Goal: Transaction & Acquisition: Purchase product/service

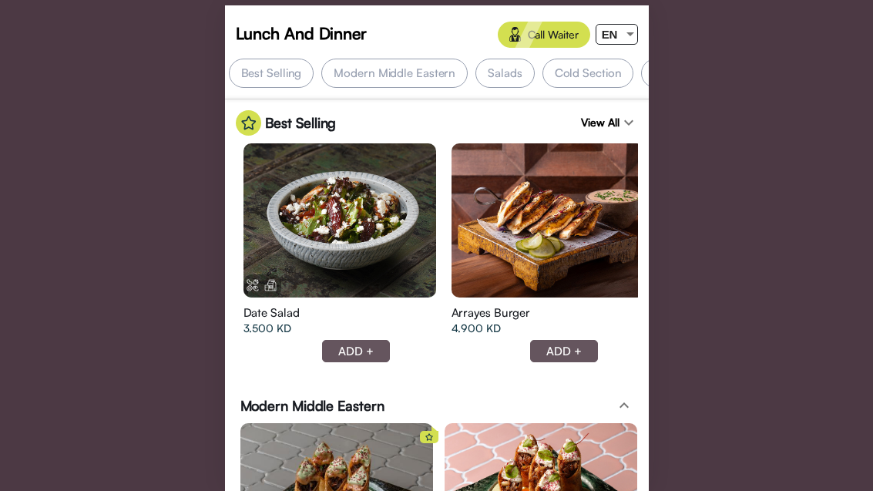
click at [620, 42] on div "EN" at bounding box center [610, 34] width 27 height 19
click at [624, 86] on div "ع" at bounding box center [611, 92] width 29 height 35
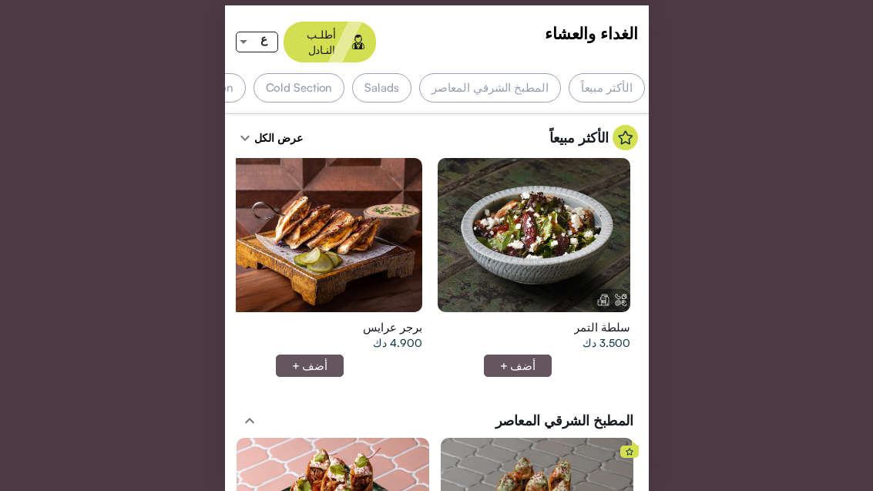
click at [550, 222] on div at bounding box center [534, 235] width 193 height 154
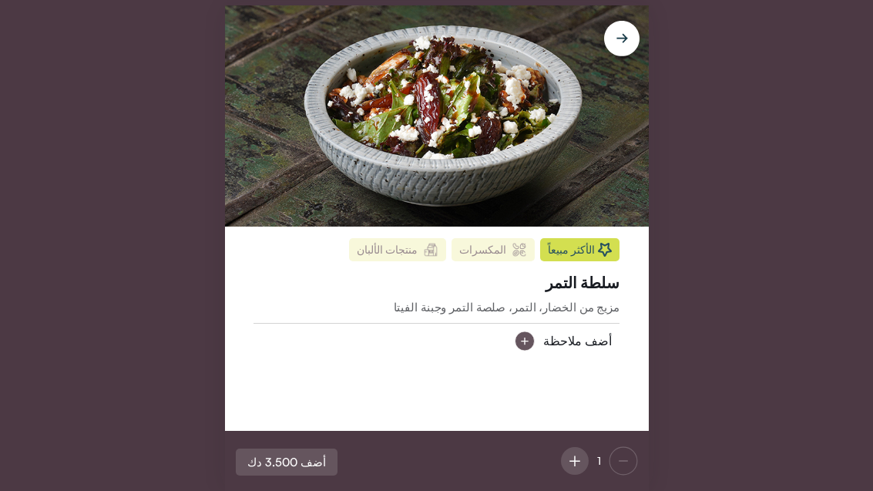
click at [469, 105] on img at bounding box center [437, 115] width 424 height 221
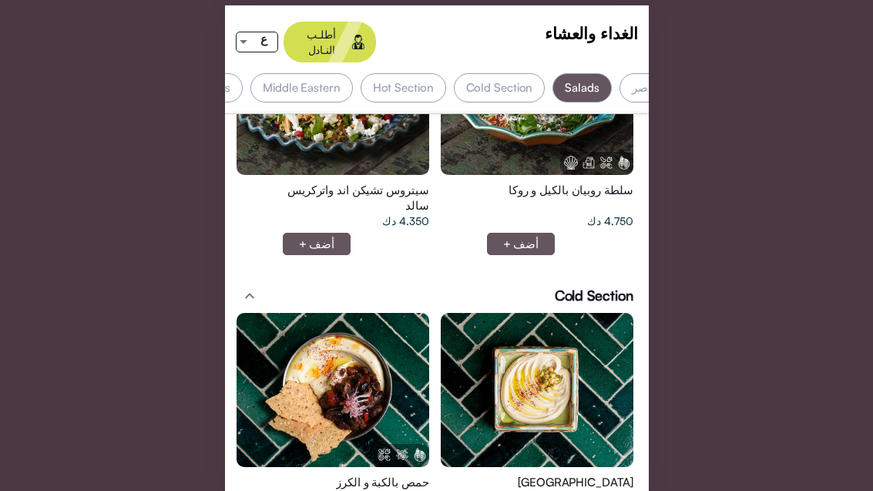
scroll to position [2086, 0]
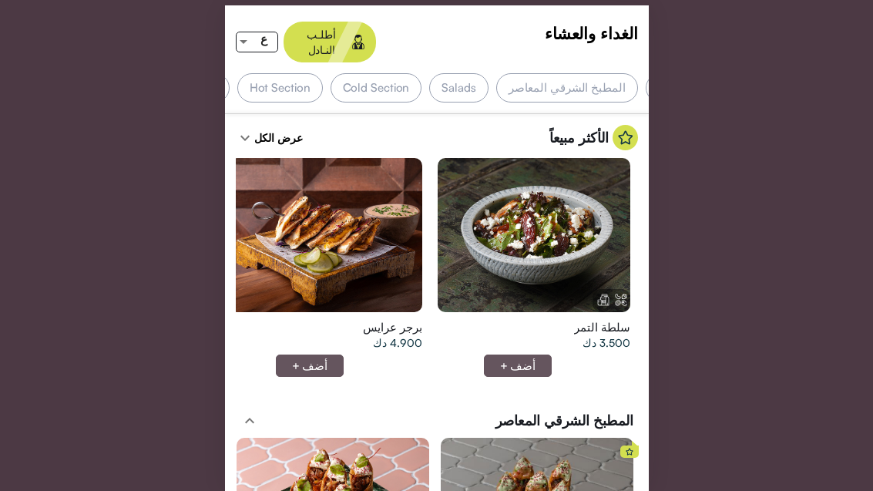
click at [561, 244] on div at bounding box center [534, 235] width 193 height 154
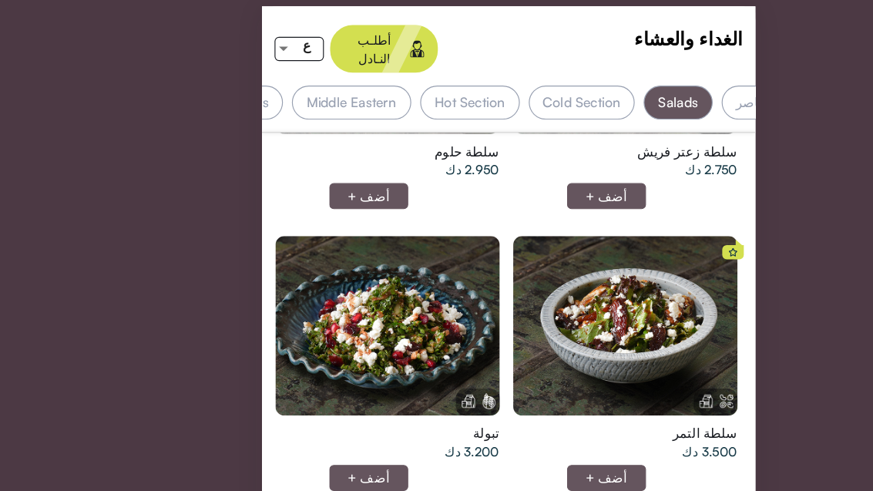
click at [172, 416] on div "الغداء والعشاء أطلـب النـادل ع الأكثر مبيعاً المطبخ الشرقي المعاصر Salads Cold …" at bounding box center [436, 245] width 873 height 491
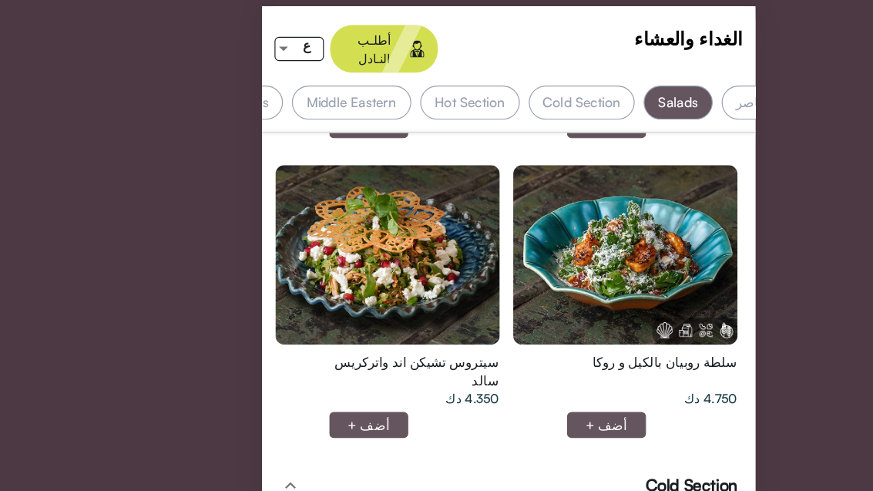
click at [349, 208] on div at bounding box center [333, 219] width 193 height 154
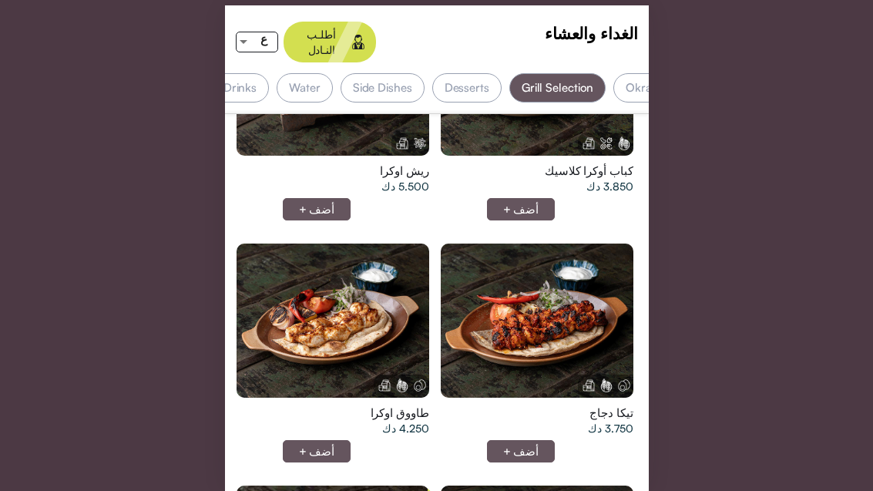
click at [380, 264] on div at bounding box center [333, 321] width 193 height 154
